Goal: Task Accomplishment & Management: Use online tool/utility

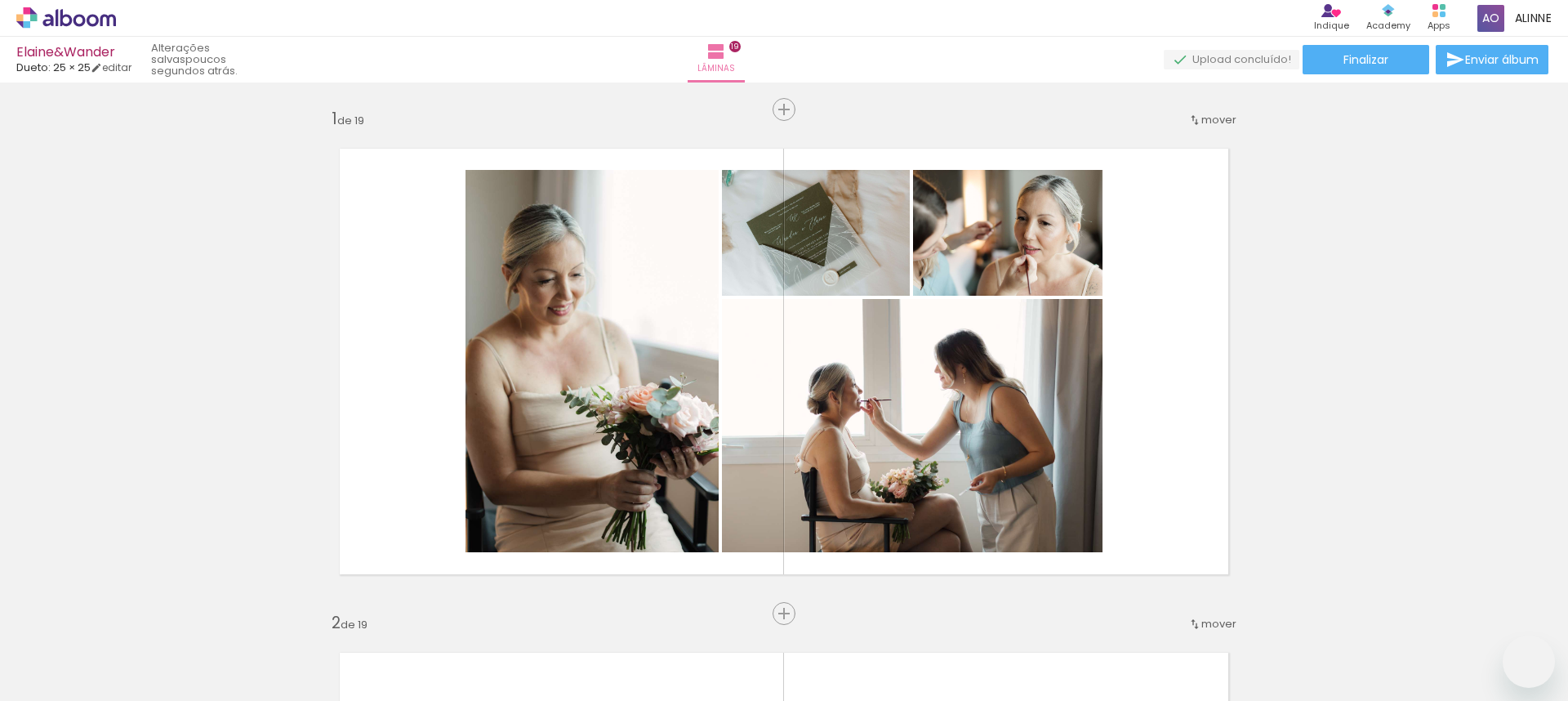
click at [84, 666] on iron-icon at bounding box center [83, 665] width 14 height 14
click at [182, 681] on quentale-thumb at bounding box center [163, 645] width 92 height 94
click at [0, 681] on div "Biblioteca 21 de 80 fotos Todas as fotos Não utilizadas Adicionar Fotos" at bounding box center [0, 650] width 0 height 102
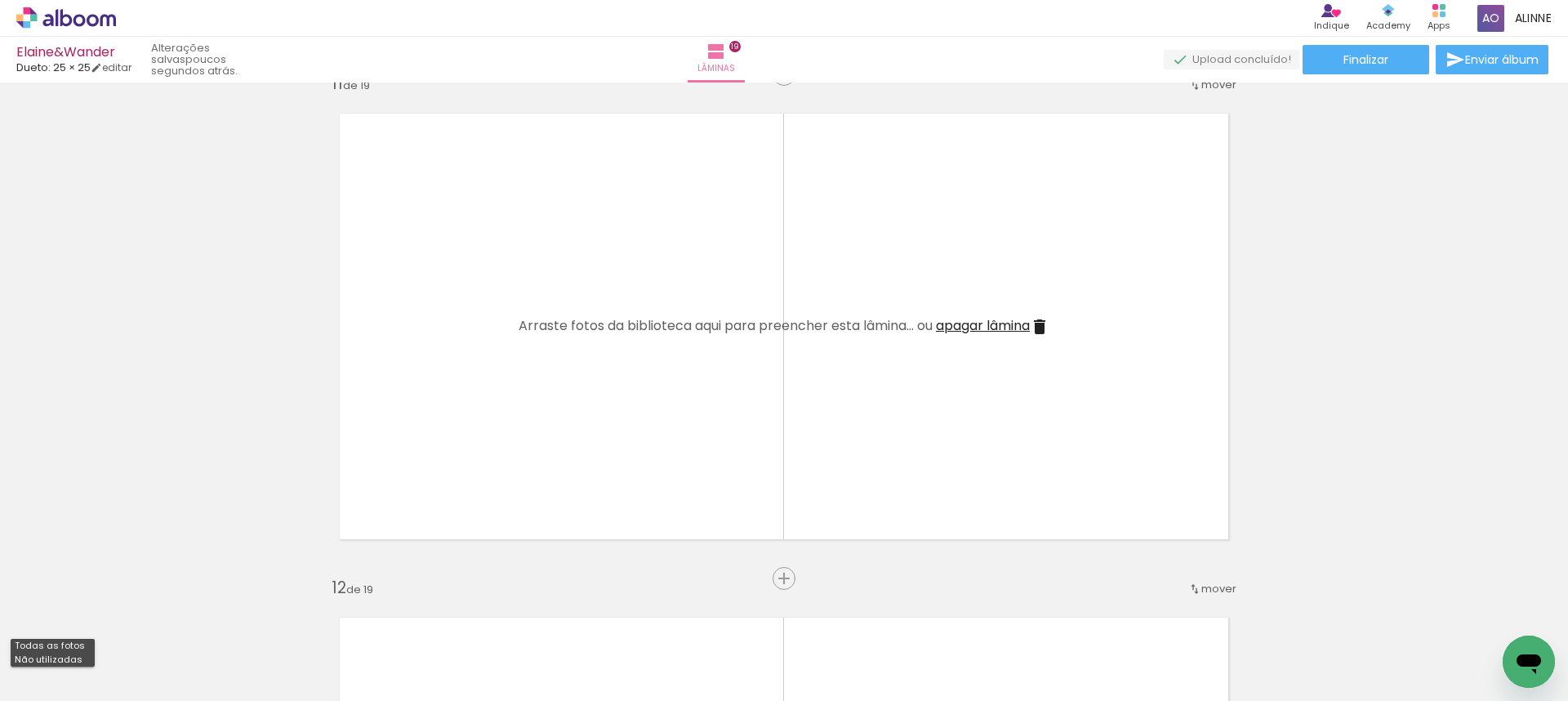
scroll to position [2223, 0]
click at [1355, 686] on quentale-thumb at bounding box center [1352, 645] width 92 height 94
drag, startPoint x: 1355, startPoint y: 686, endPoint x: 1056, endPoint y: 692, distance: 299.1
click at [134, 692] on iron-horizontal-list at bounding box center [118, 650] width 33 height 102
click at [74, 663] on input "Não utilizadas" at bounding box center [45, 664] width 62 height 14
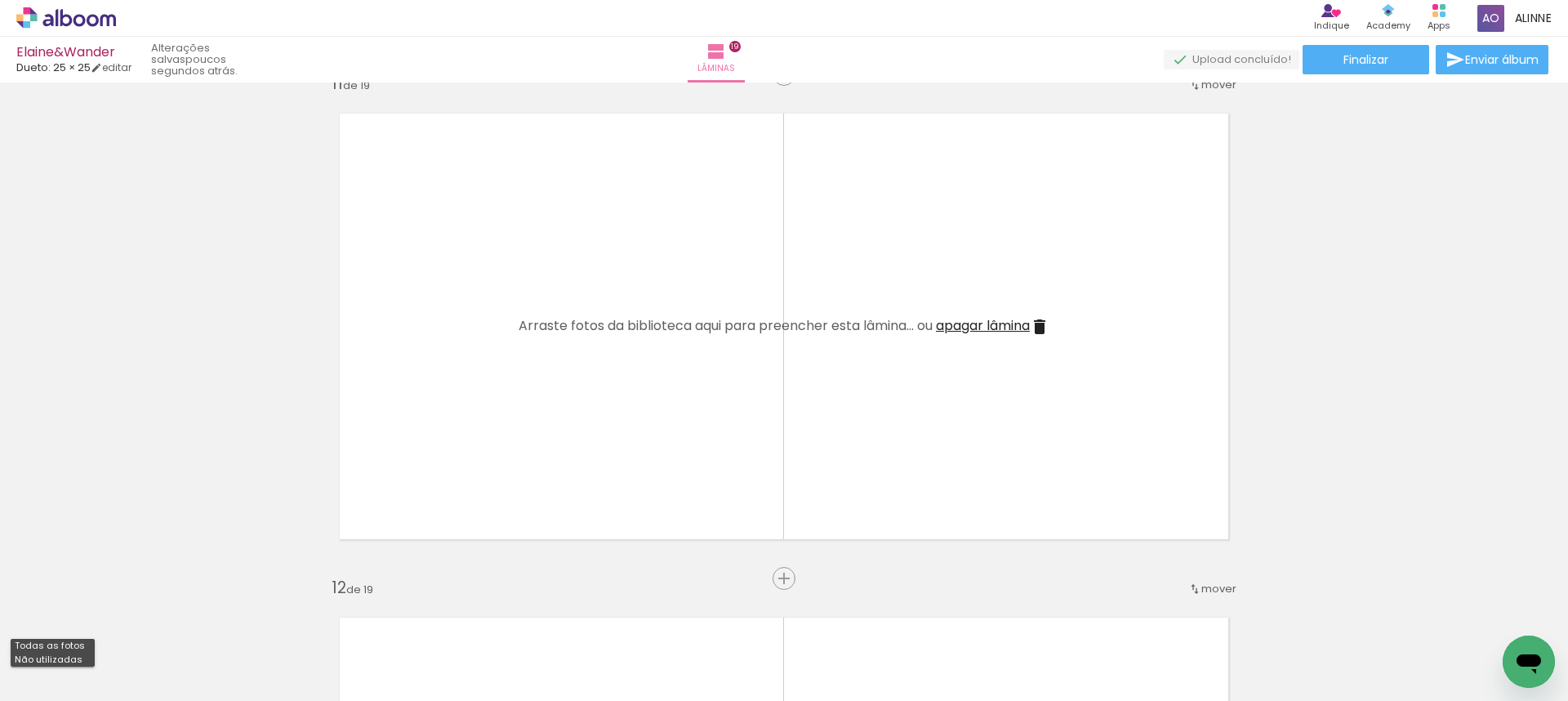
click at [0, 0] on slot "Todas as fotos" at bounding box center [0, 0] width 0 height 0
click at [44, 650] on input "Todas as fotos" at bounding box center [45, 652] width 62 height 14
click at [0, 0] on slot "Não utilizadas" at bounding box center [0, 0] width 0 height 0
type input "Não utilizadas"
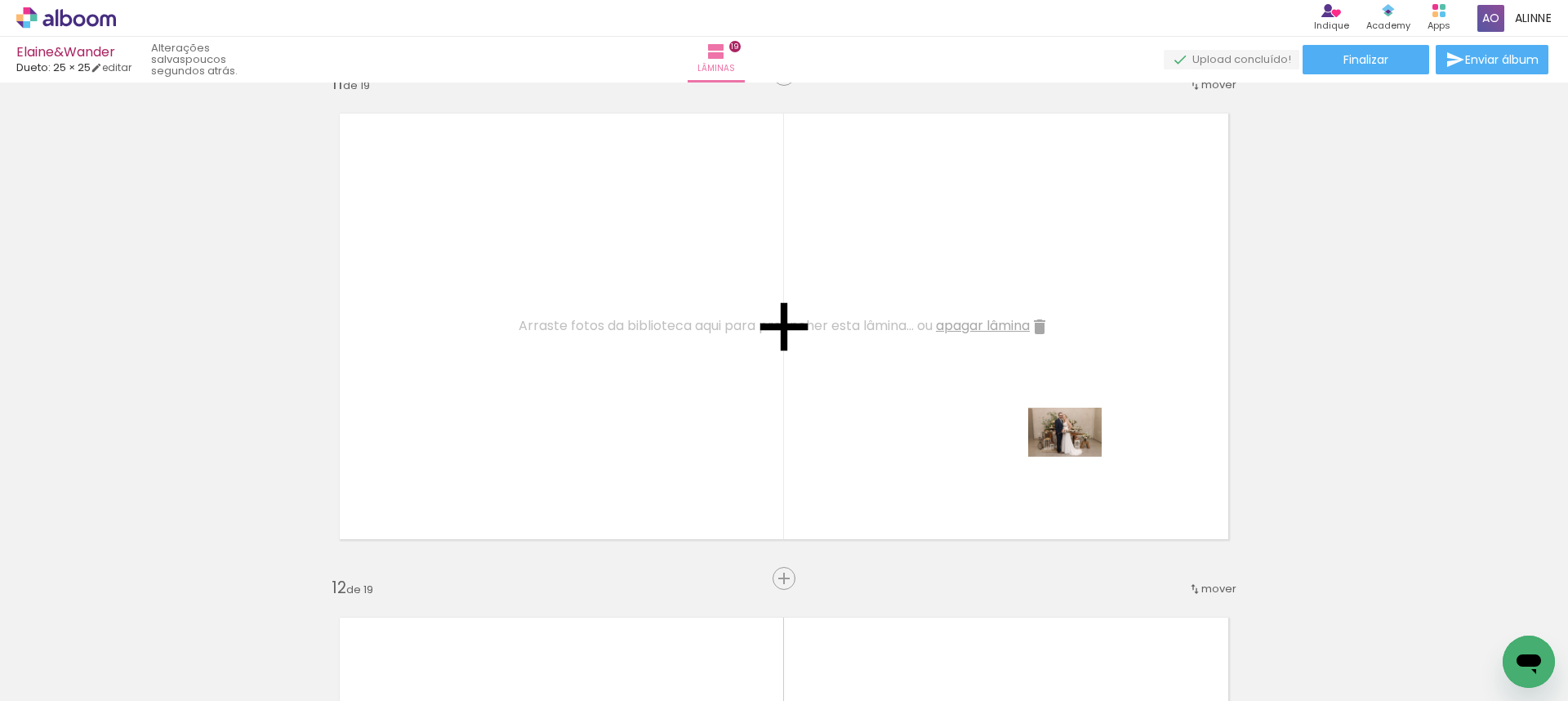
drag, startPoint x: 1350, startPoint y: 655, endPoint x: 1077, endPoint y: 456, distance: 337.8
click at [1077, 456] on quentale-workspace at bounding box center [784, 350] width 1568 height 701
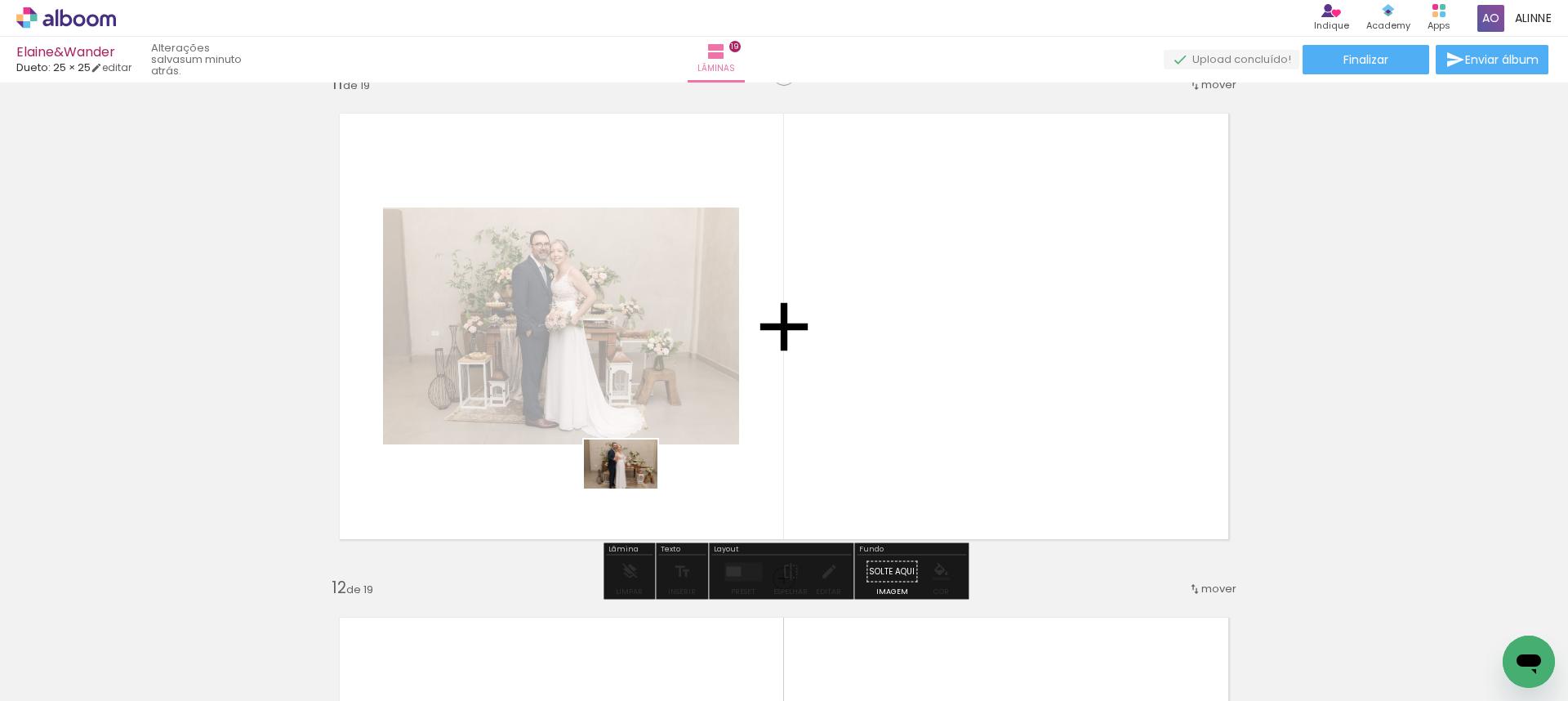
drag, startPoint x: 718, startPoint y: 661, endPoint x: 633, endPoint y: 488, distance: 192.8
click at [633, 488] on quentale-workspace at bounding box center [784, 350] width 1568 height 701
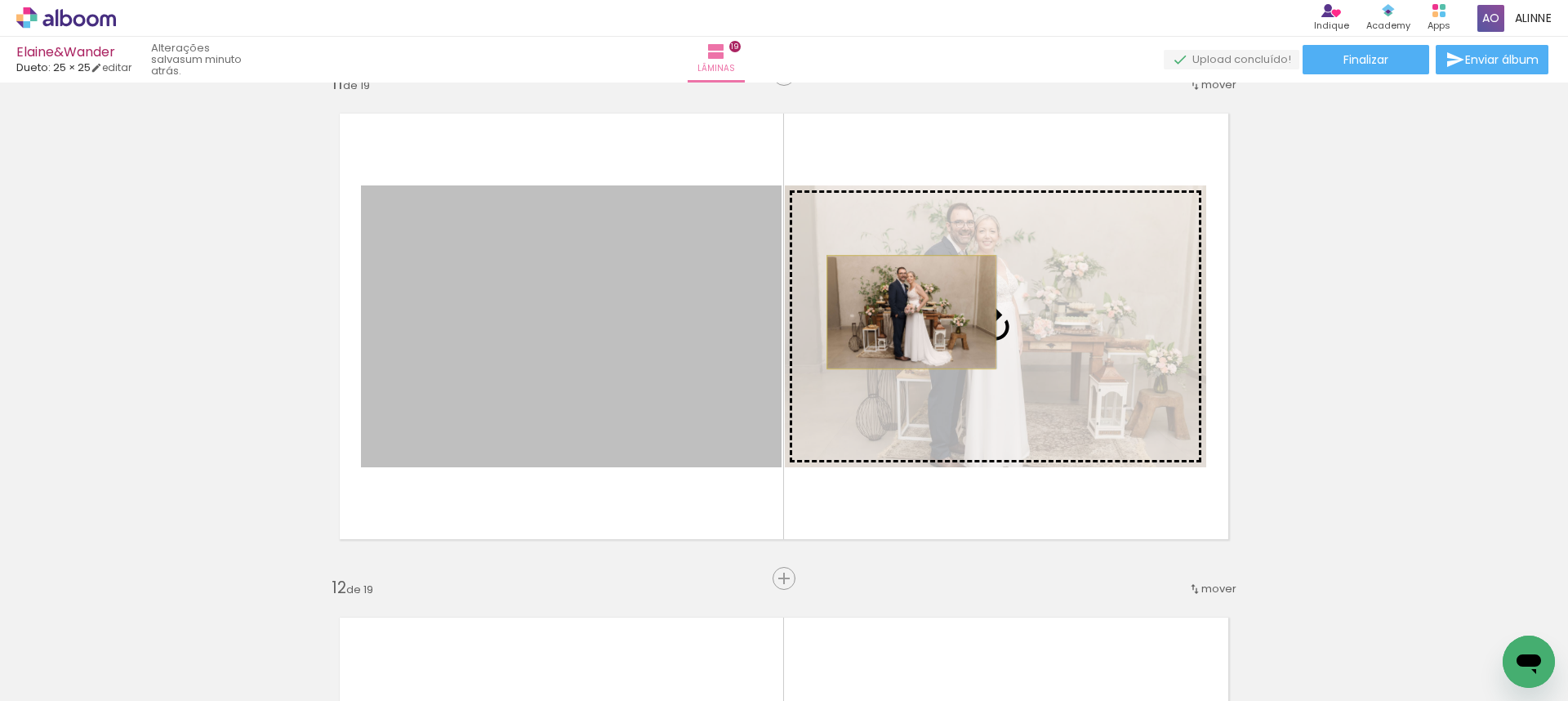
drag, startPoint x: 633, startPoint y: 313, endPoint x: 912, endPoint y: 312, distance: 279.0
click at [0, 0] on slot at bounding box center [0, 0] width 0 height 0
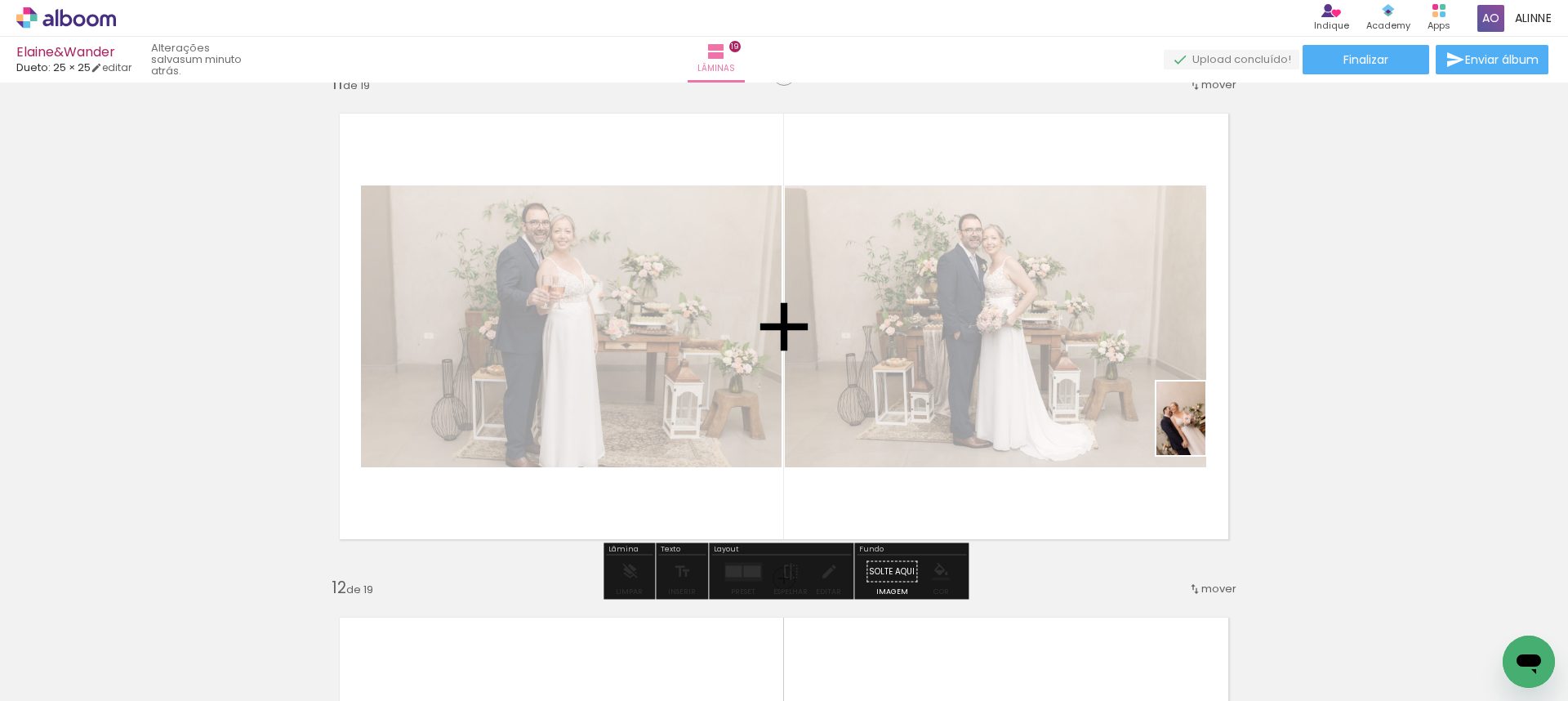
drag, startPoint x: 1444, startPoint y: 654, endPoint x: 1234, endPoint y: 440, distance: 299.8
click at [1205, 430] on quentale-workspace at bounding box center [784, 350] width 1568 height 701
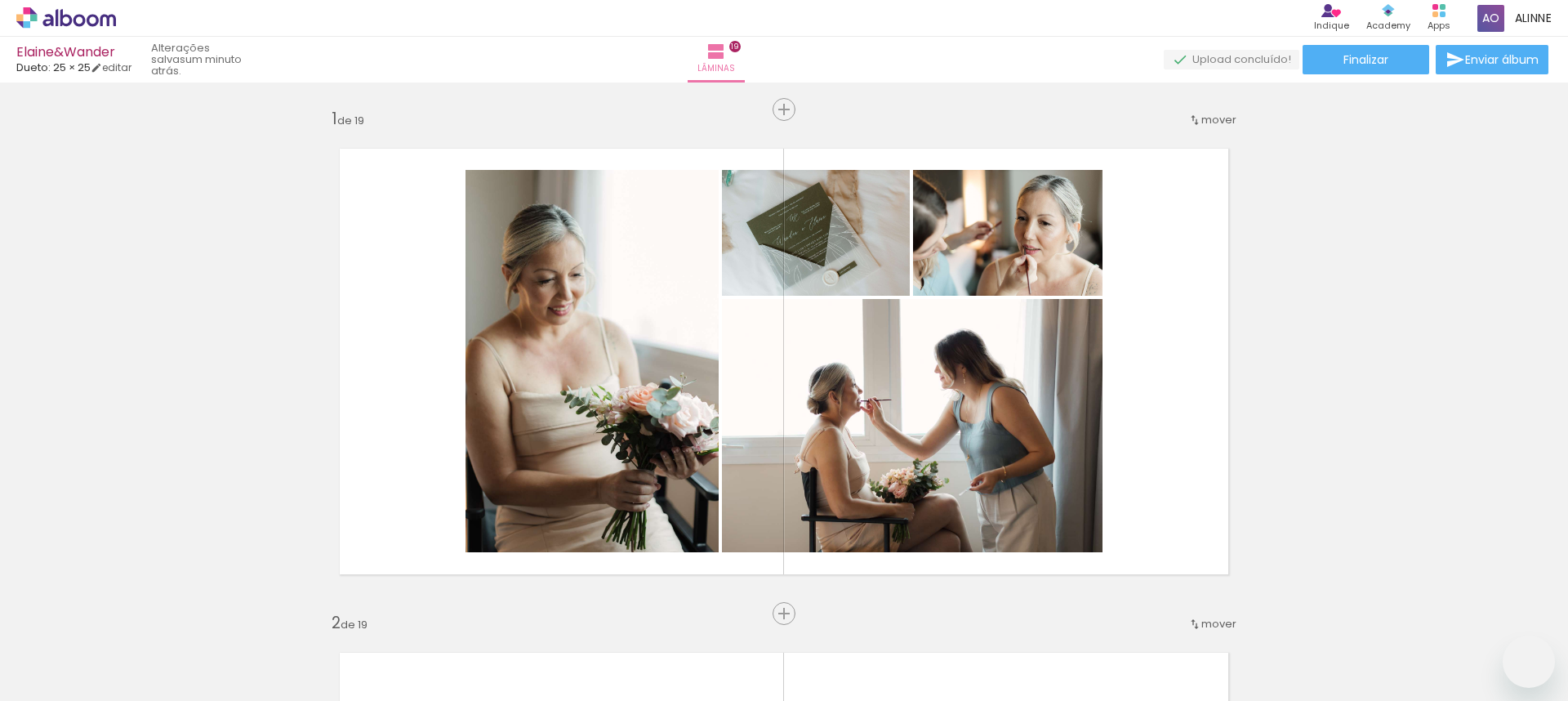
click at [1188, 513] on quentale-workspace at bounding box center [784, 350] width 1568 height 701
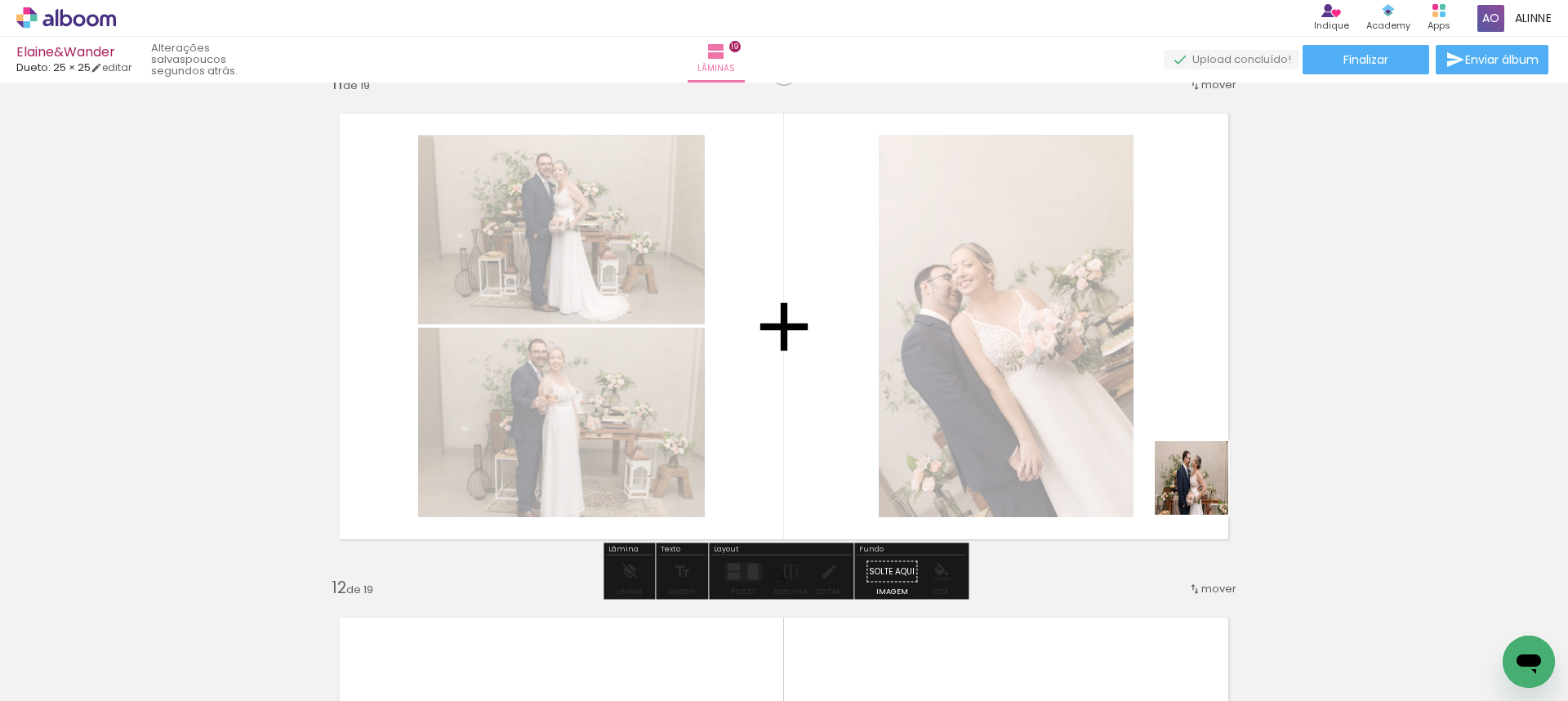
drag, startPoint x: 1266, startPoint y: 650, endPoint x: 1331, endPoint y: 639, distance: 65.9
click at [1203, 487] on quentale-workspace at bounding box center [784, 350] width 1568 height 701
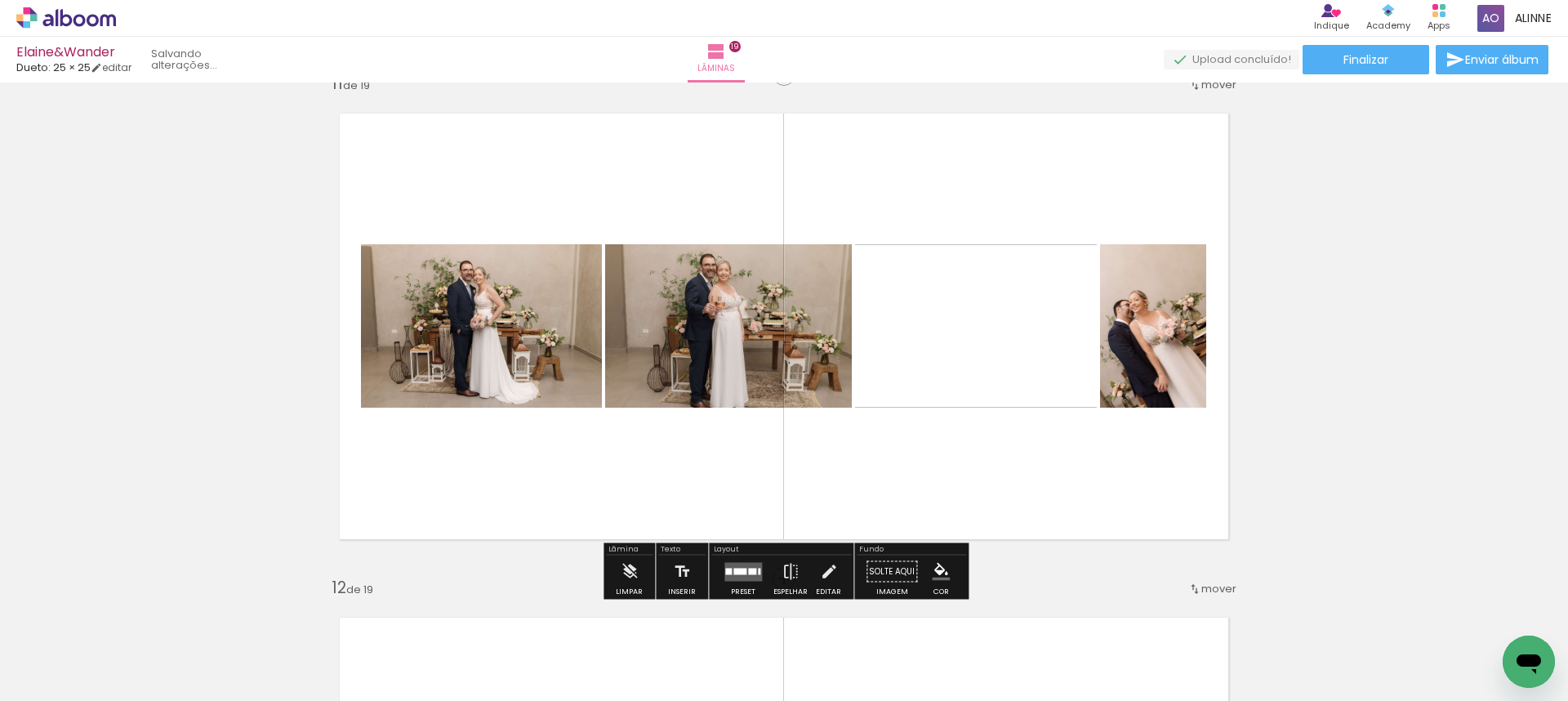
scroll to position [2223, 0]
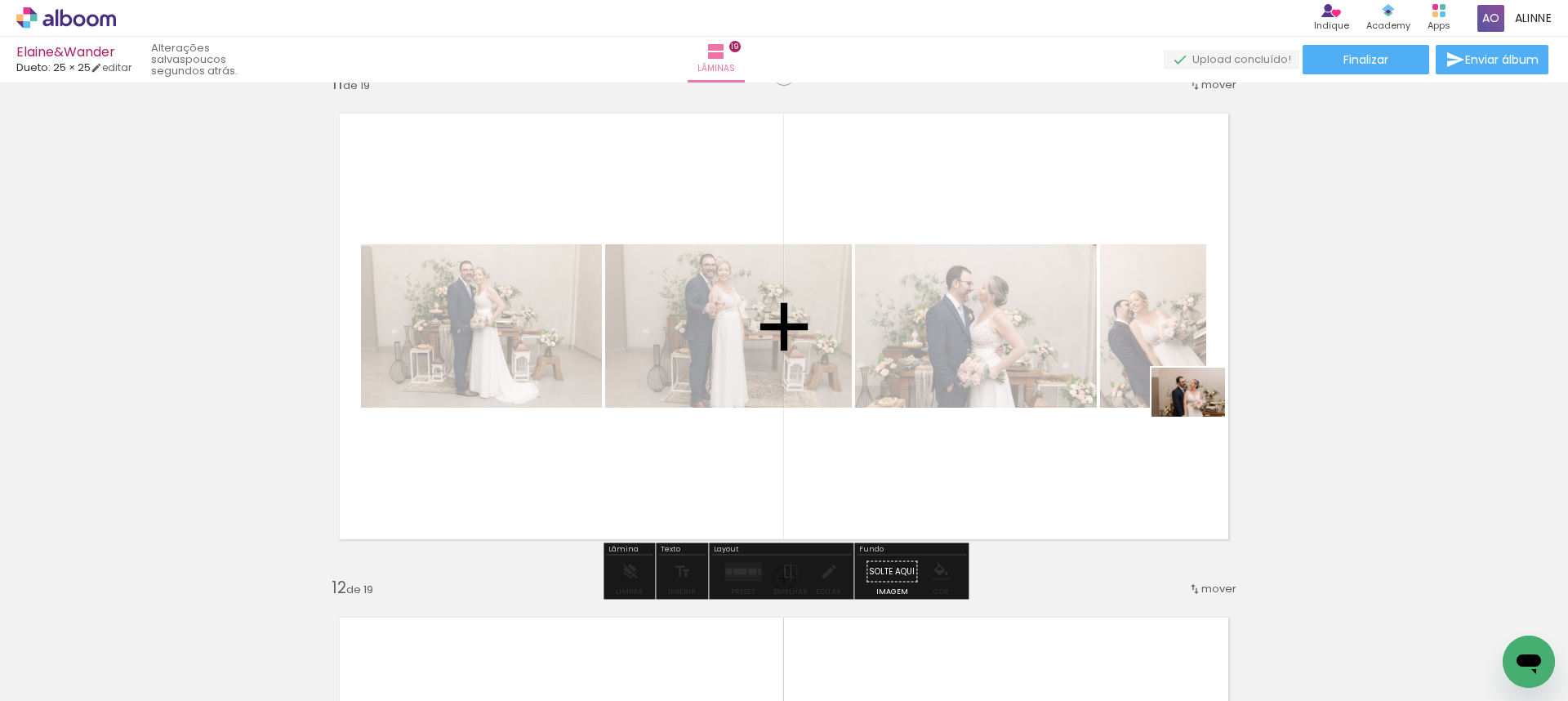
drag, startPoint x: 1277, startPoint y: 650, endPoint x: 1201, endPoint y: 417, distance: 245.1
click at [1201, 417] on quentale-workspace at bounding box center [784, 350] width 1568 height 701
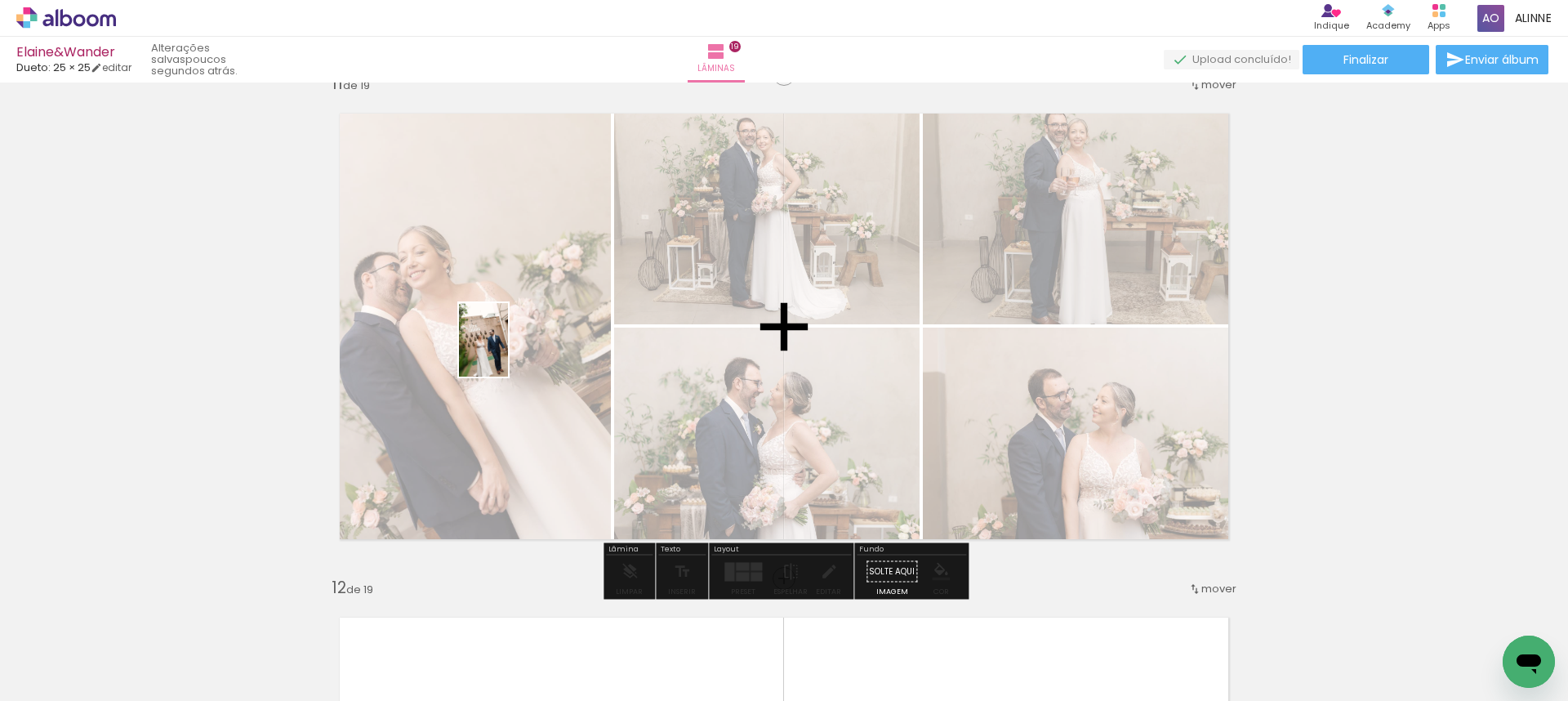
drag, startPoint x: 1277, startPoint y: 655, endPoint x: 585, endPoint y: 365, distance: 750.3
click at [503, 350] on quentale-workspace at bounding box center [784, 350] width 1568 height 701
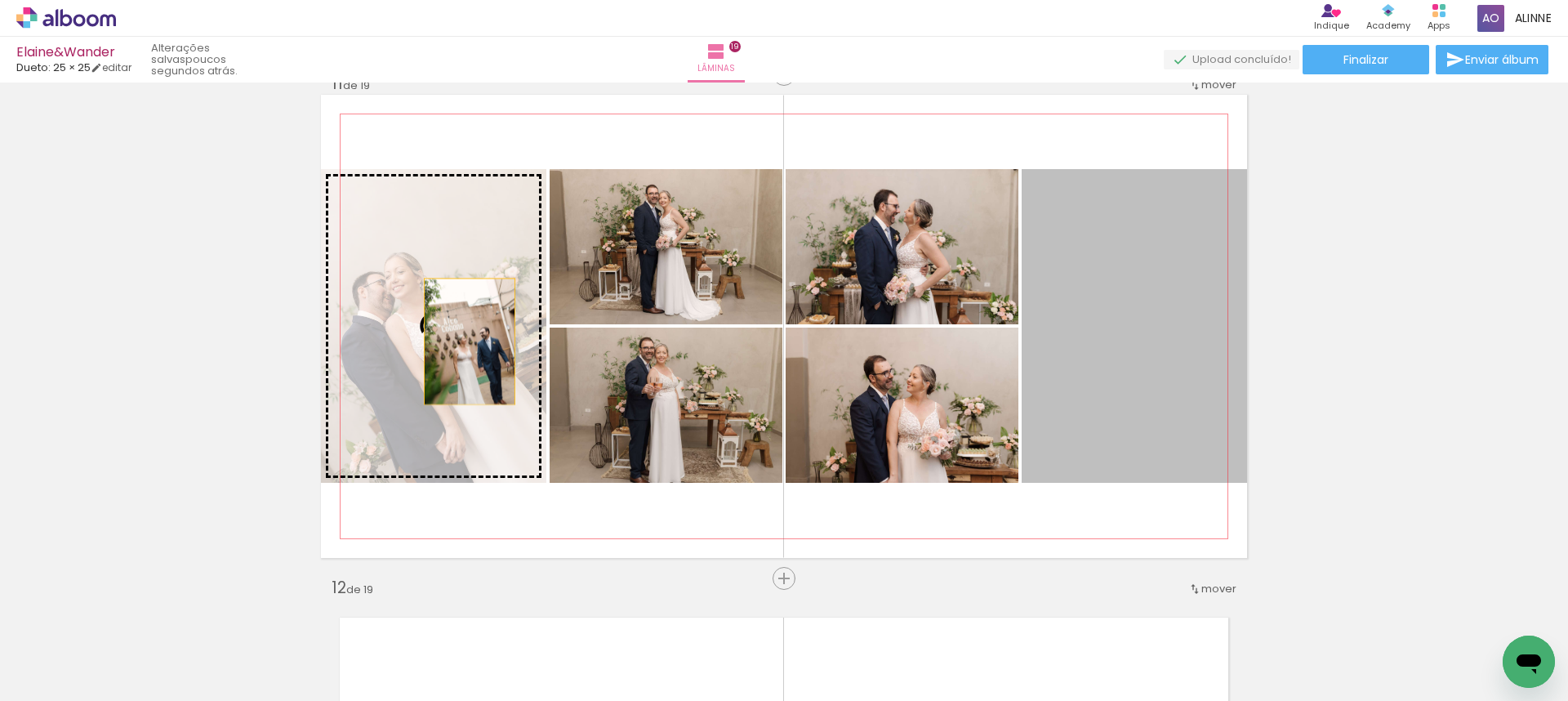
drag, startPoint x: 1131, startPoint y: 314, endPoint x: 524, endPoint y: 344, distance: 607.7
click at [0, 0] on slot at bounding box center [0, 0] width 0 height 0
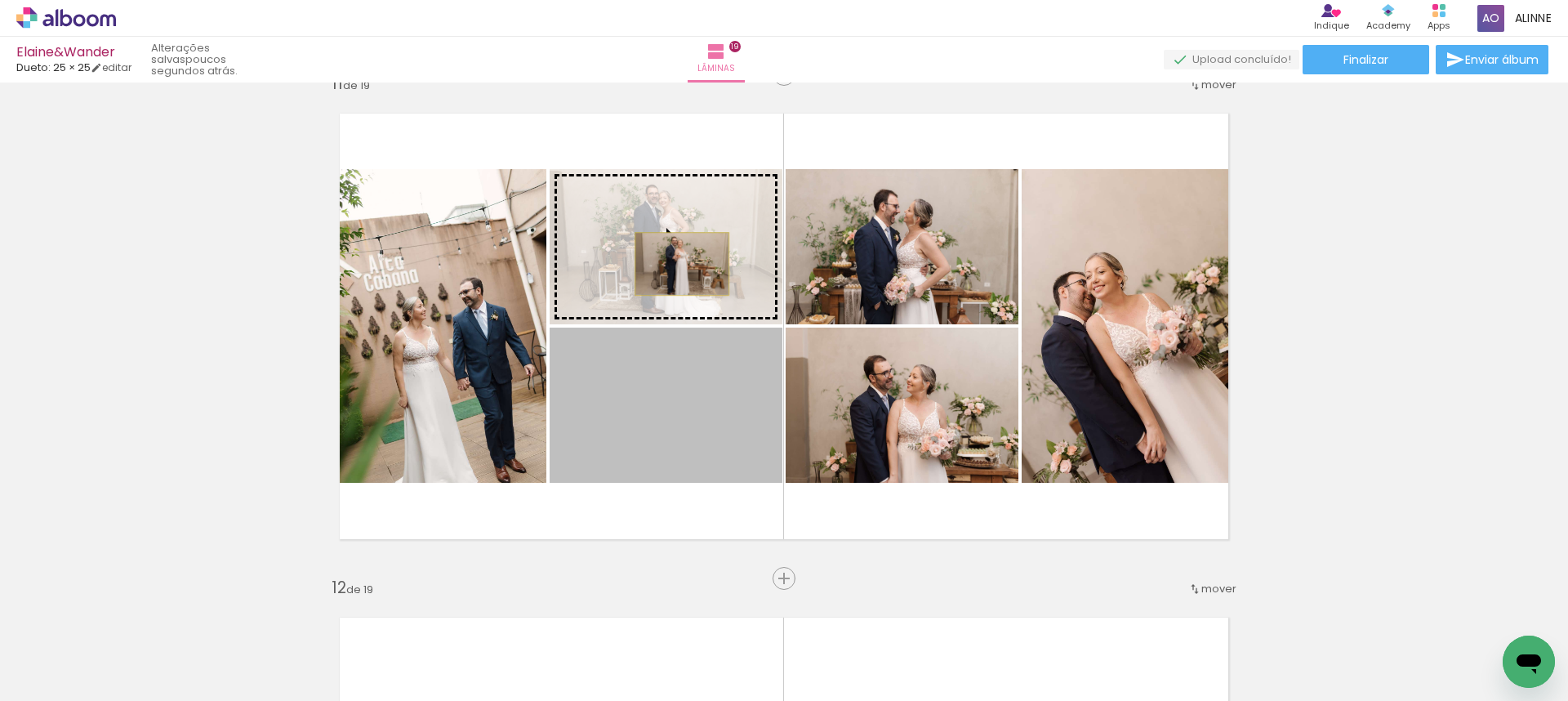
drag, startPoint x: 686, startPoint y: 402, endPoint x: 682, endPoint y: 264, distance: 138.1
click at [0, 0] on slot at bounding box center [0, 0] width 0 height 0
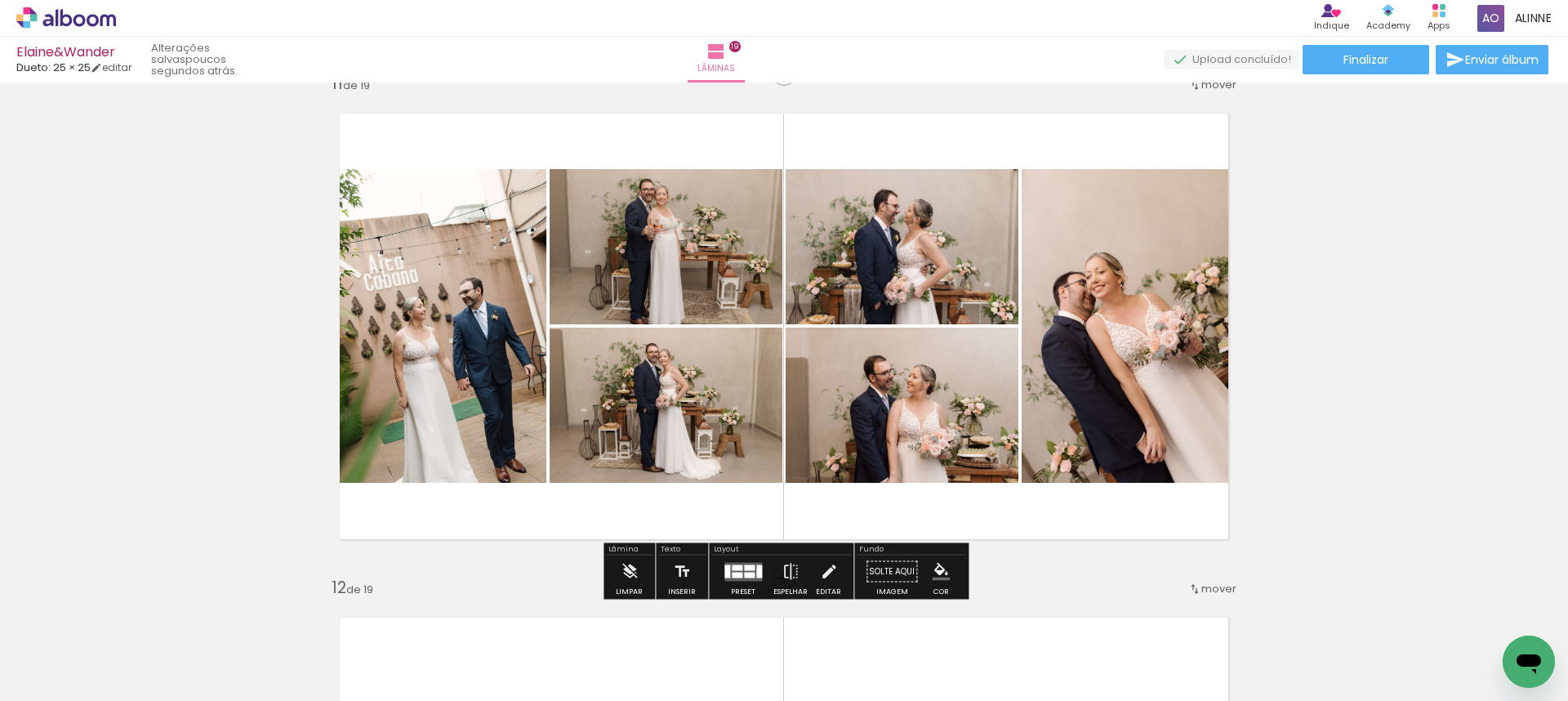
click at [1333, 285] on div "Inserir lâmina 1 de 19 Inserir lâmina 2 de 19 Inserir lâmina 3 de 19 Inserir lâ…" at bounding box center [784, 53] width 1568 height 10081
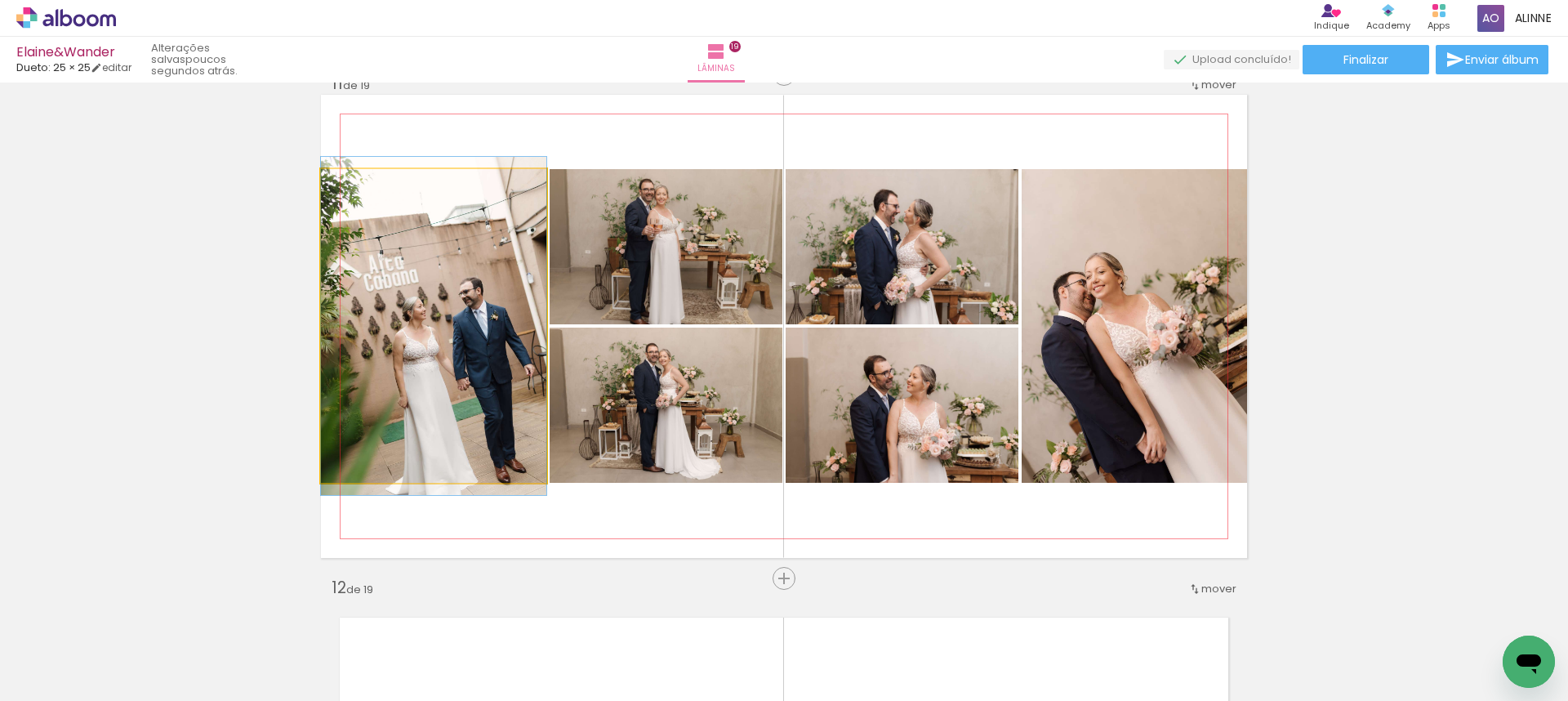
click at [478, 313] on quentale-photo at bounding box center [433, 326] width 225 height 313
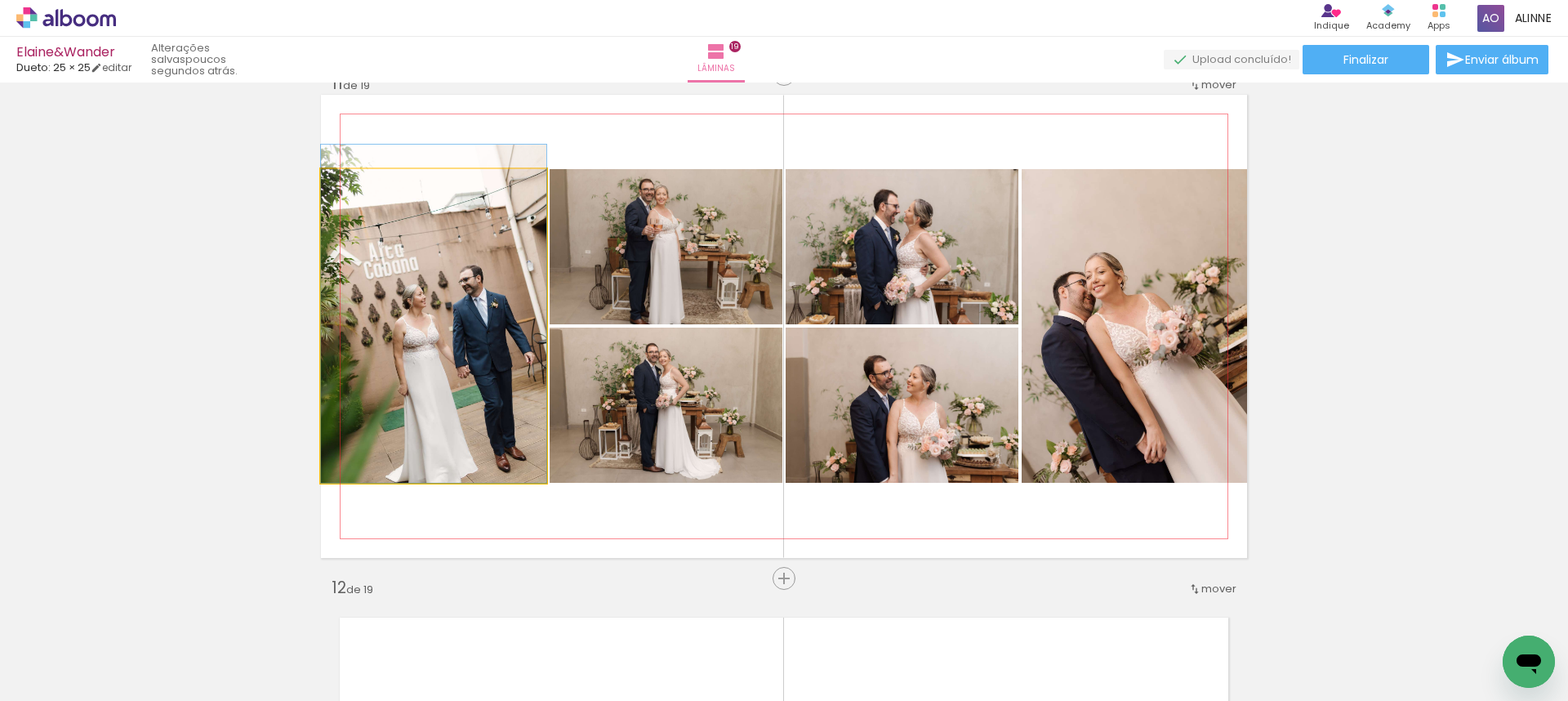
drag, startPoint x: 478, startPoint y: 313, endPoint x: 476, endPoint y: 283, distance: 30.1
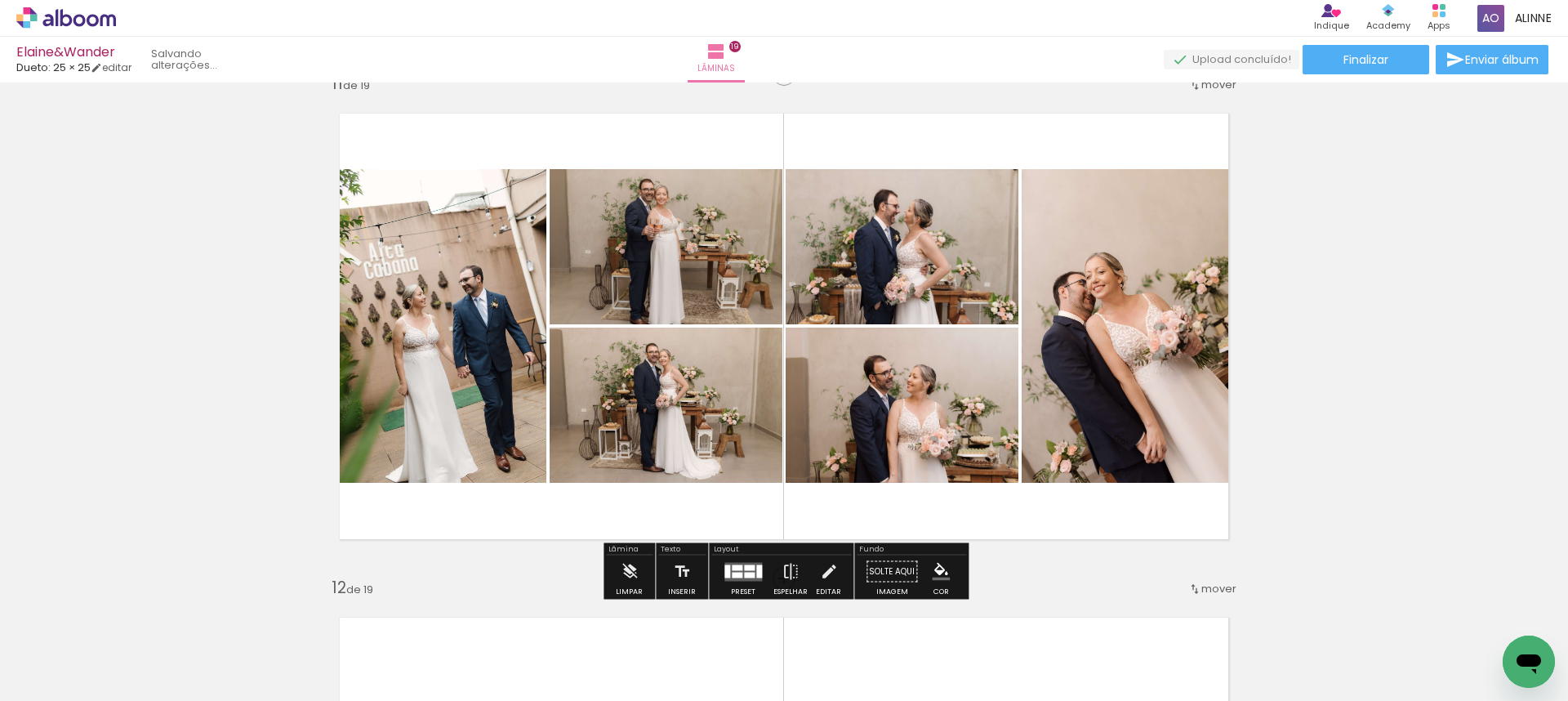
click at [1344, 314] on div "Inserir lâmina 1 de 19 Inserir lâmina 2 de 19 Inserir lâmina 3 de 19 Inserir lâ…" at bounding box center [784, 53] width 1568 height 10081
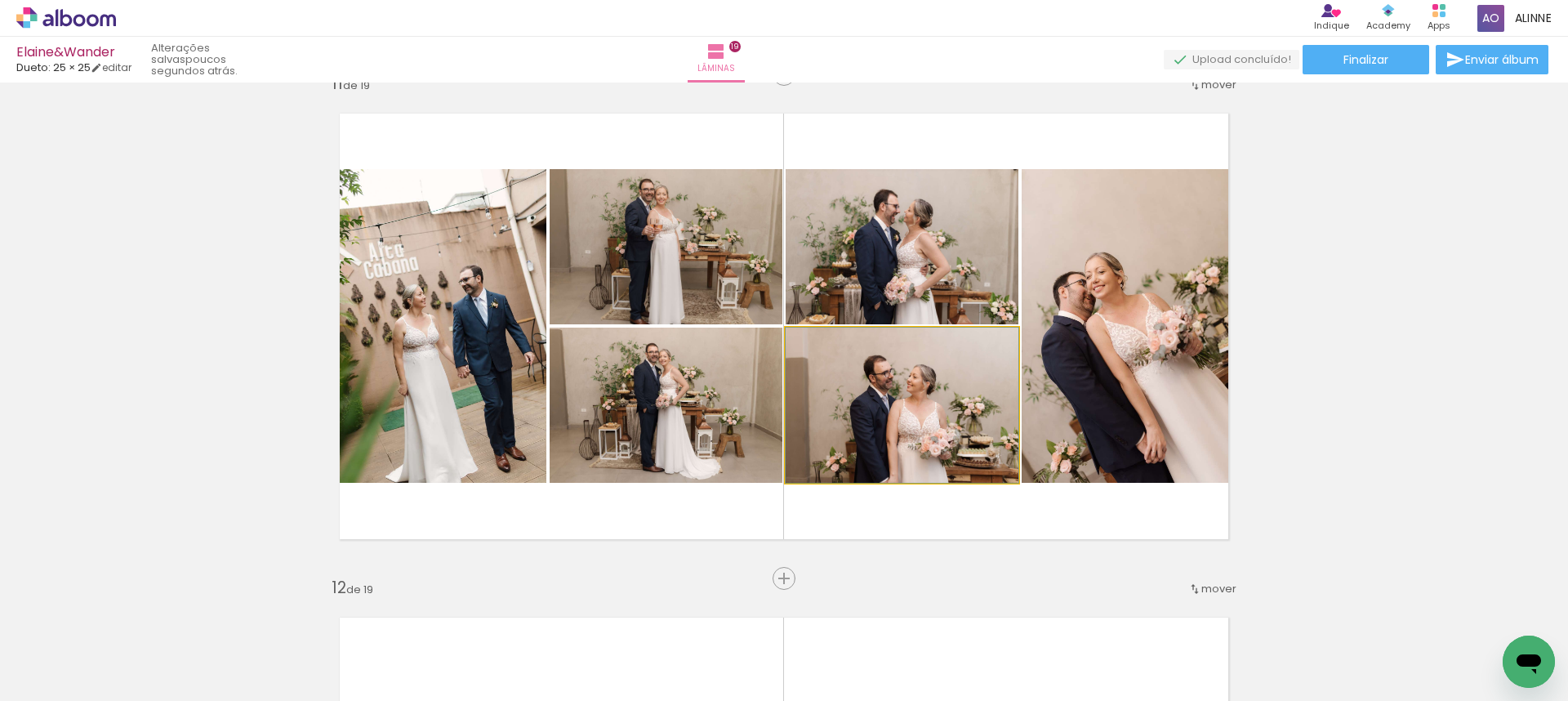
drag, startPoint x: 877, startPoint y: 374, endPoint x: 876, endPoint y: 339, distance: 35.0
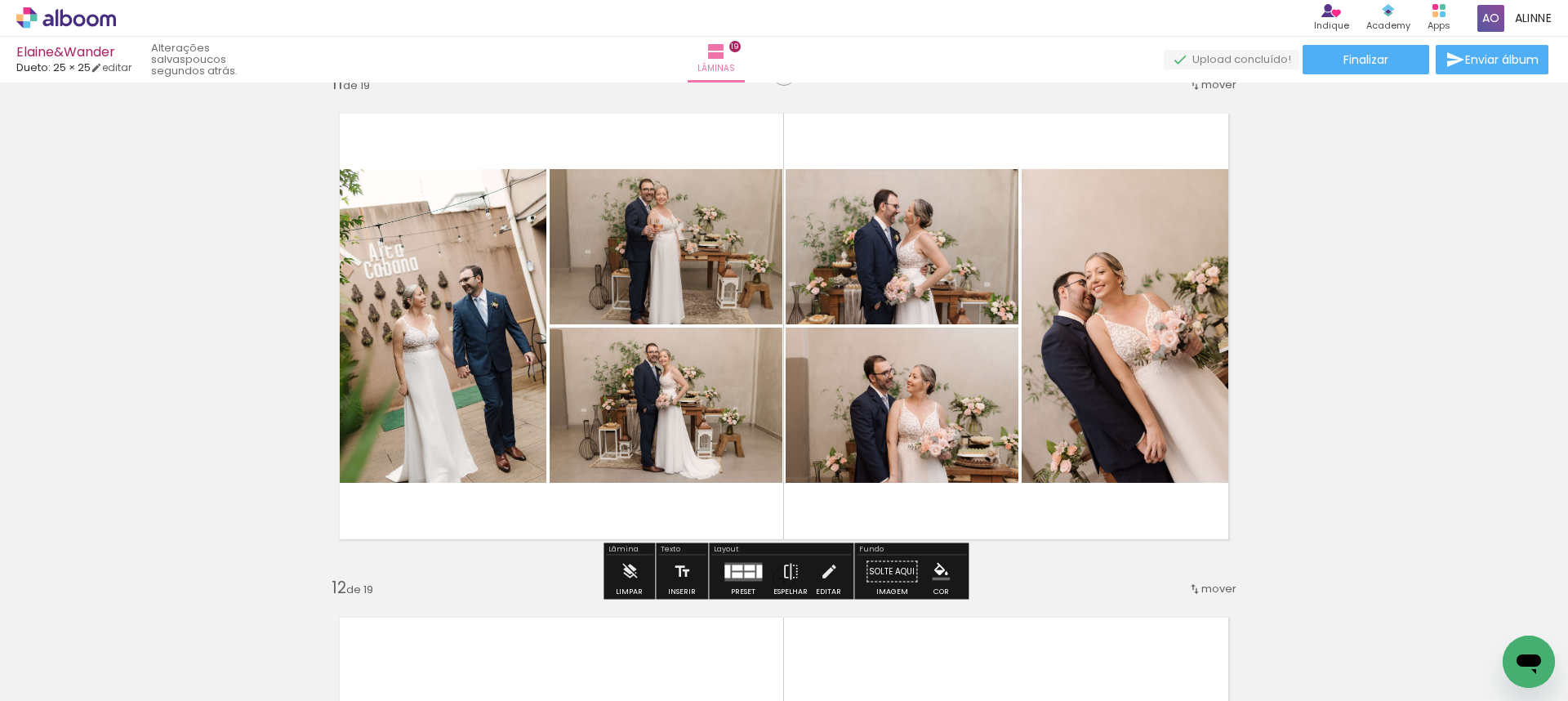
click at [1328, 299] on div "Inserir lâmina 1 de 19 Inserir lâmina 2 de 19 Inserir lâmina 3 de 19 Inserir lâ…" at bounding box center [784, 53] width 1568 height 10081
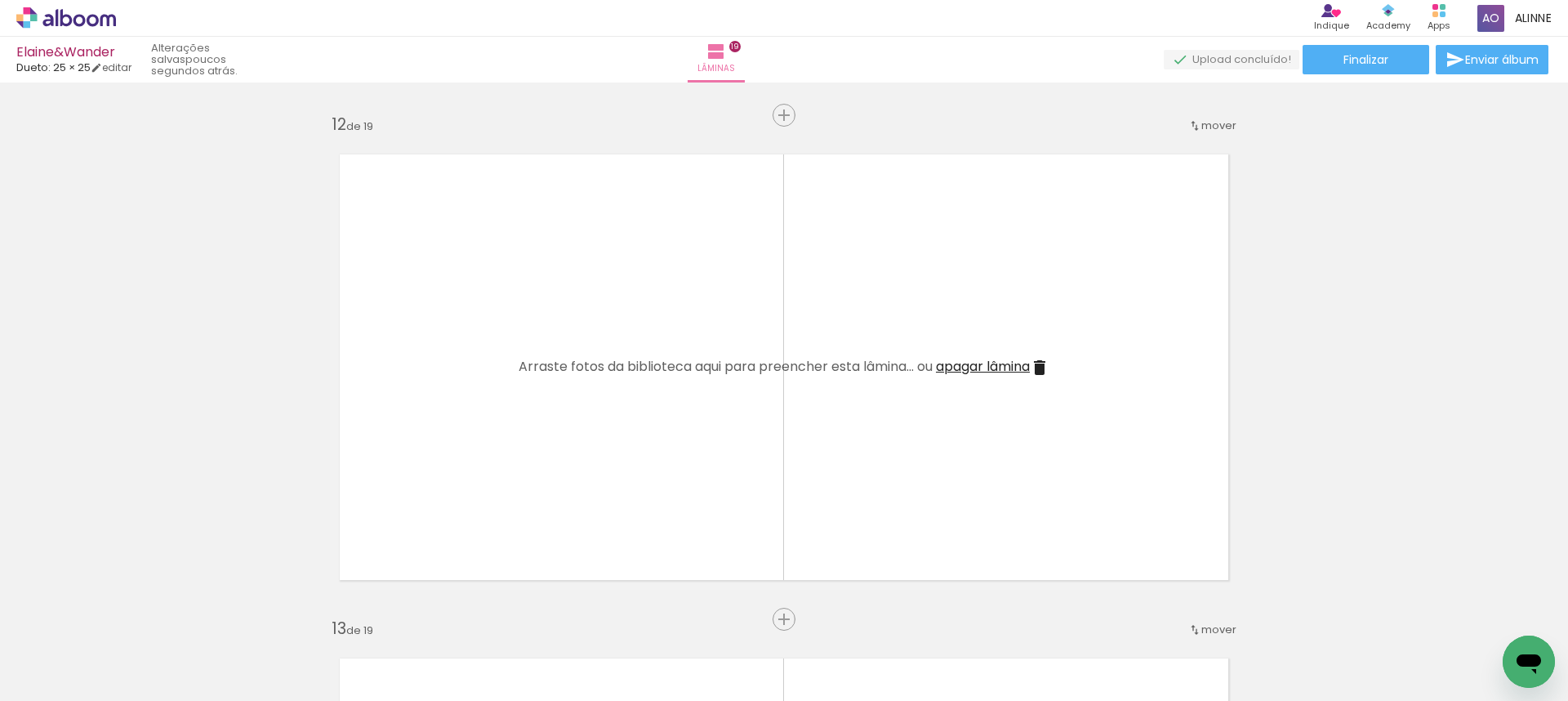
scroll to position [5541, 0]
